Goal: Information Seeking & Learning: Learn about a topic

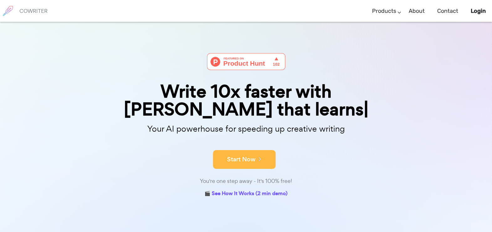
click at [265, 150] on button "Start Now" at bounding box center [244, 159] width 63 height 19
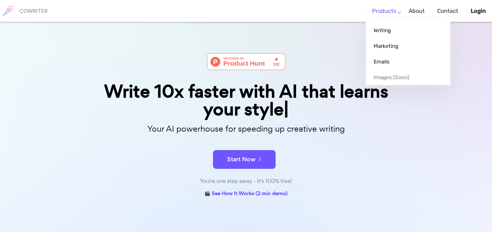
click at [378, 11] on link "Products" at bounding box center [384, 11] width 24 height 18
click at [381, 31] on link "Writing" at bounding box center [408, 31] width 85 height 16
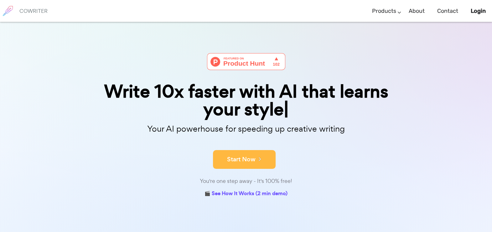
click at [248, 161] on button "Start Now" at bounding box center [244, 159] width 63 height 19
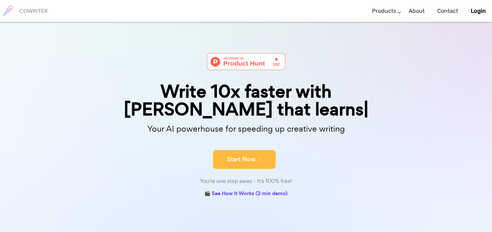
click at [250, 150] on button "Start Now" at bounding box center [244, 159] width 63 height 19
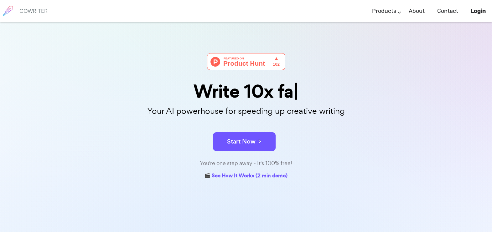
click at [250, 141] on button "Start Now" at bounding box center [244, 141] width 63 height 19
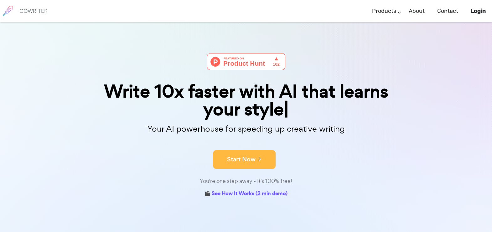
click at [253, 164] on button "Start Now" at bounding box center [244, 159] width 63 height 19
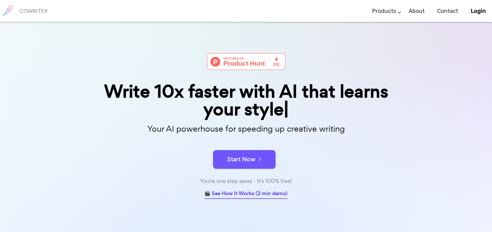
click at [231, 192] on link "🎬 See How It Works (2 min demo)" at bounding box center [245, 194] width 83 height 10
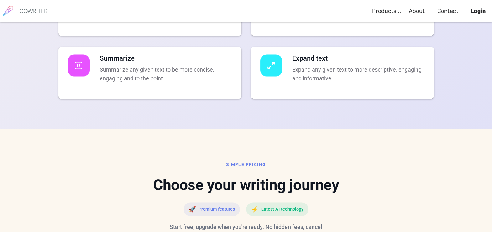
scroll to position [1357, 0]
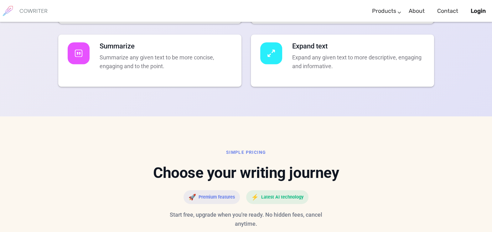
click at [299, 50] on h4 "Expand text" at bounding box center [358, 46] width 132 height 8
click at [281, 64] on div at bounding box center [271, 53] width 22 height 22
click at [320, 71] on p "Expand any given text to more descriptive, engaging and informative." at bounding box center [358, 62] width 132 height 18
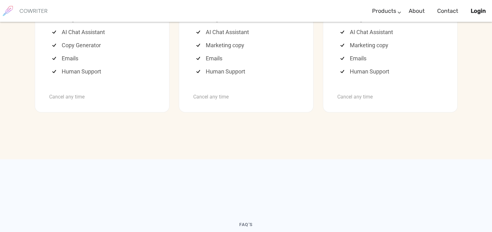
scroll to position [1748, 0]
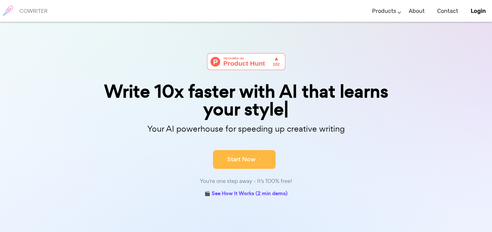
click at [249, 160] on button "Start Now" at bounding box center [244, 159] width 63 height 19
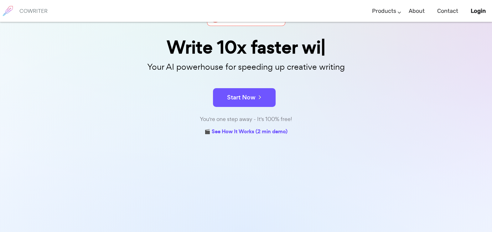
scroll to position [71, 0]
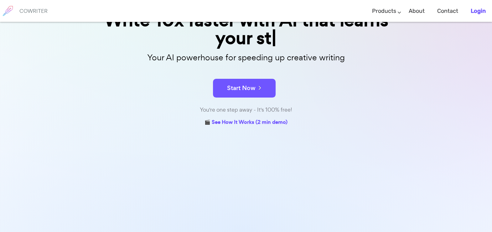
click at [481, 8] on b "Login" at bounding box center [478, 11] width 15 height 7
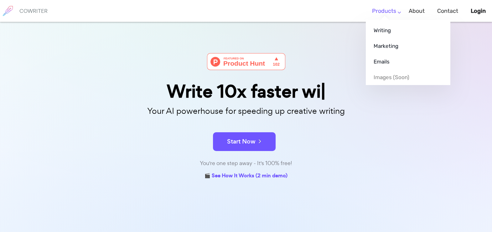
click at [393, 11] on link "Products" at bounding box center [384, 11] width 24 height 18
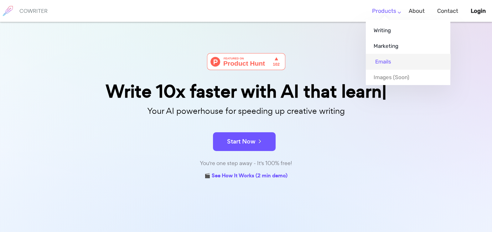
click at [382, 60] on link "Emails" at bounding box center [408, 62] width 85 height 16
